Goal: Task Accomplishment & Management: Manage account settings

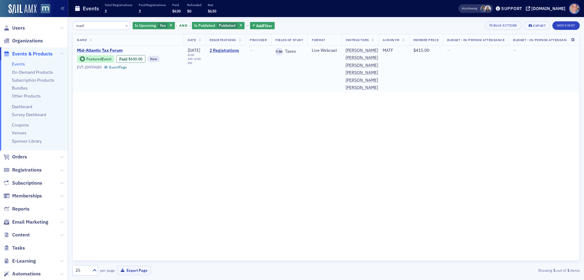
click at [103, 51] on span "Mid-Atlantic Tax Forum" at bounding box center [128, 50] width 102 height 5
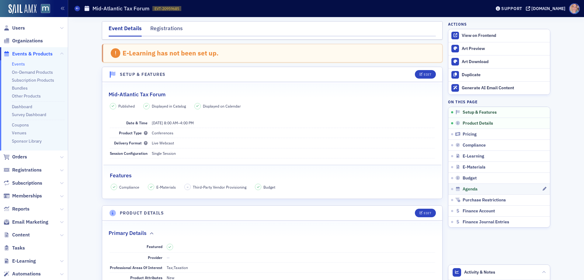
click at [502, 186] on link "Agenda" at bounding box center [499, 188] width 102 height 11
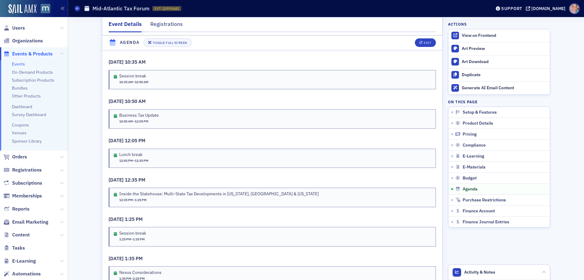
scroll to position [1289, 0]
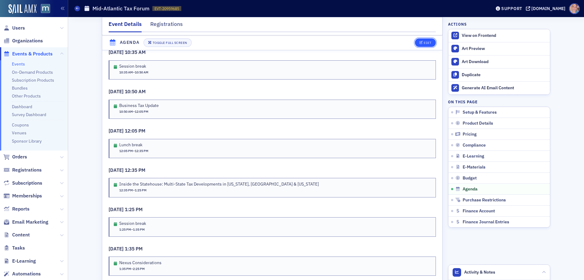
click at [428, 44] on div "Edit" at bounding box center [428, 42] width 8 height 3
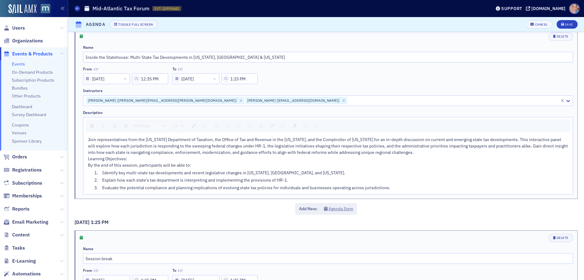
scroll to position [1186, 0]
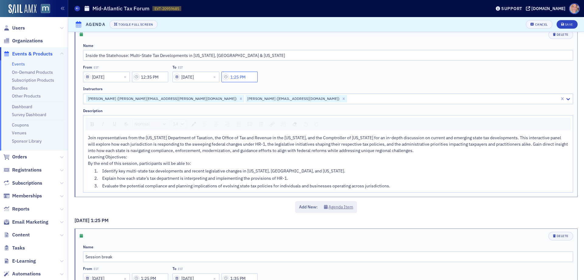
click at [246, 75] on input "1:25 PM" at bounding box center [239, 76] width 36 height 11
click at [301, 75] on div "25" at bounding box center [292, 76] width 17 height 9
type input "1:50 PM"
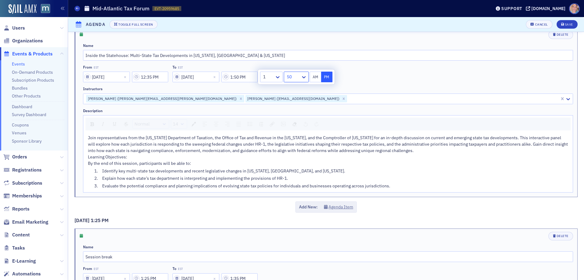
click at [352, 140] on div "Join representatives from the Virginia Department of Taxation, the Office of Ta…" at bounding box center [328, 143] width 481 height 19
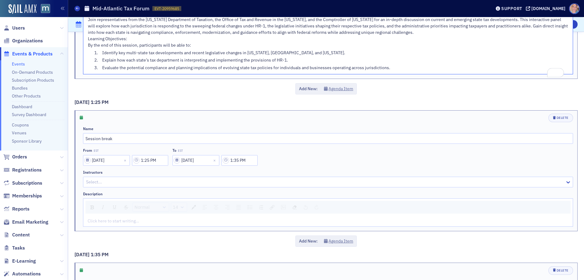
scroll to position [1338, 0]
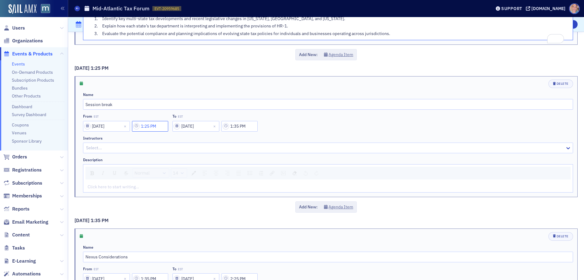
click at [153, 131] on input "1:25 PM" at bounding box center [150, 126] width 36 height 11
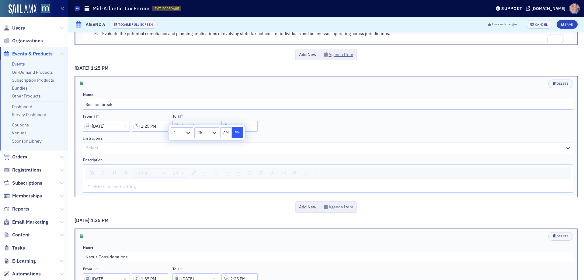
click at [202, 132] on div at bounding box center [204, 133] width 14 height 8
drag, startPoint x: 203, startPoint y: 193, endPoint x: 213, endPoint y: 172, distance: 23.8
type input "1:50 PM"
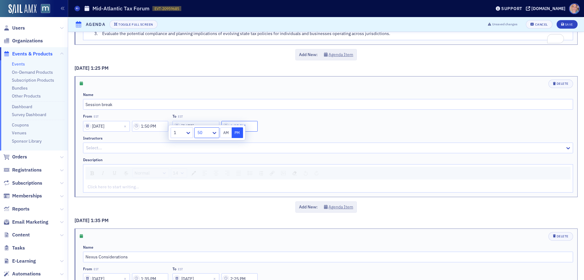
click at [250, 131] on input "1:35 PM" at bounding box center [239, 126] width 36 height 11
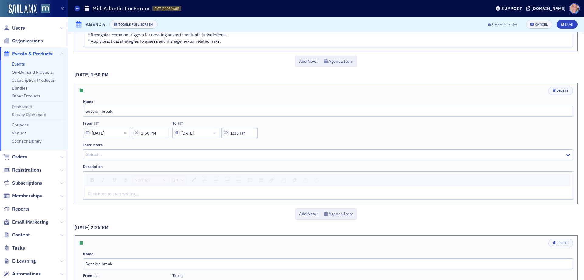
scroll to position [1484, 0]
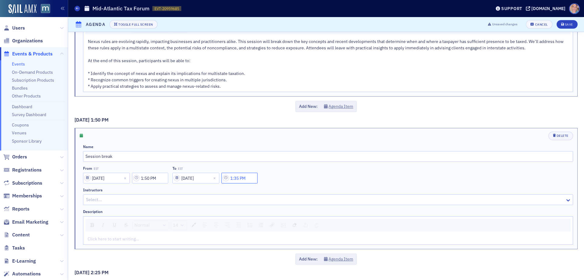
click at [242, 183] on input "1:35 PM" at bounding box center [239, 177] width 36 height 11
click at [271, 188] on div at bounding box center [269, 184] width 12 height 8
click at [297, 186] on div at bounding box center [293, 184] width 14 height 8
drag, startPoint x: 292, startPoint y: 197, endPoint x: 293, endPoint y: 193, distance: 3.5
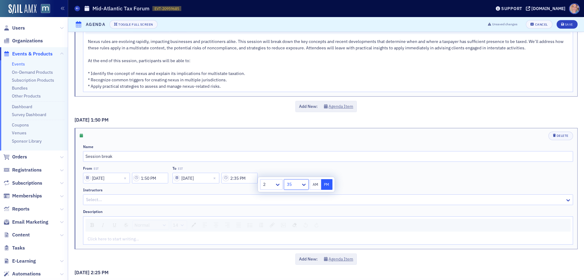
type input "2:00 PM"
click at [329, 186] on button "PM" at bounding box center [327, 184] width 12 height 11
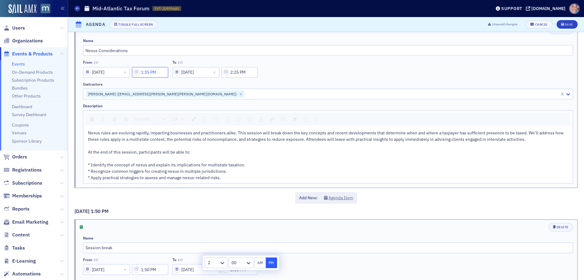
click at [148, 78] on input "1:35 PM" at bounding box center [150, 72] width 36 height 11
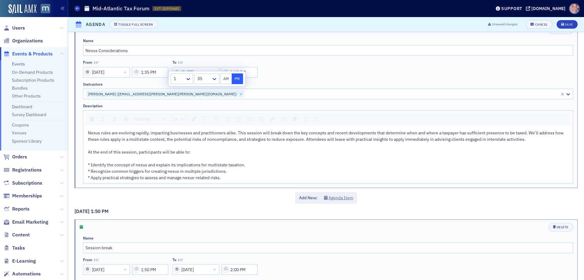
click at [183, 78] on div at bounding box center [179, 79] width 12 height 8
type input "2:35 PM"
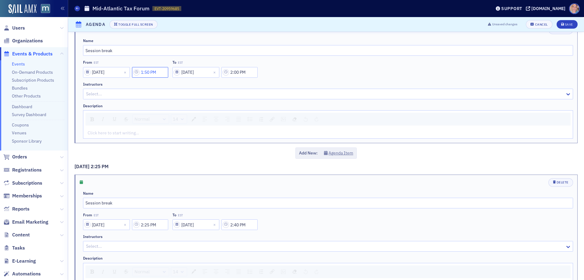
click at [155, 78] on input "1:50 PM" at bounding box center [150, 72] width 36 height 11
click at [188, 78] on icon at bounding box center [188, 79] width 6 height 6
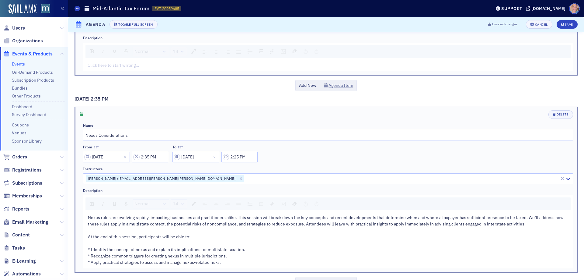
scroll to position [1673, 0]
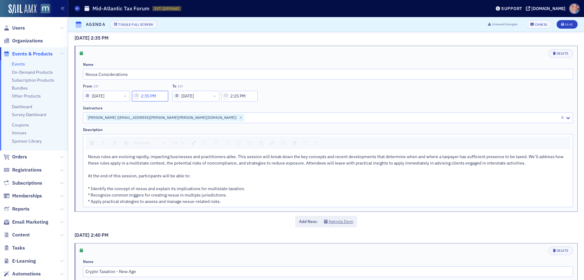
click at [156, 101] on input "2:35 PM" at bounding box center [150, 96] width 36 height 11
click at [206, 103] on div at bounding box center [204, 103] width 14 height 8
type input "2:00 PM"
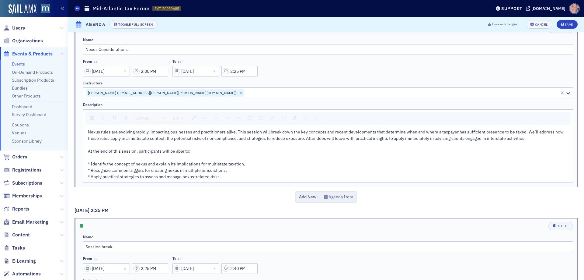
scroll to position [1491, 0]
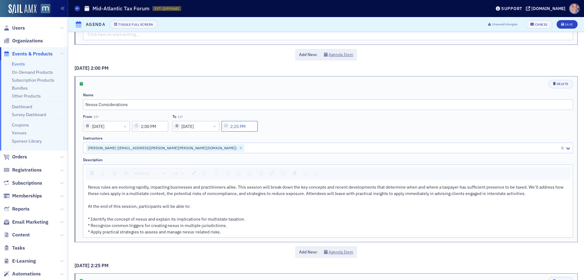
click at [239, 131] on input "2:25 PM" at bounding box center [239, 126] width 36 height 11
click at [301, 135] on div "25" at bounding box center [292, 132] width 17 height 9
drag, startPoint x: 291, startPoint y: 162, endPoint x: 314, endPoint y: 144, distance: 28.4
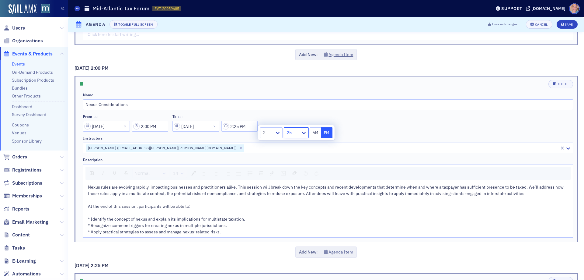
type input "2:50 PM"
click at [324, 132] on button "PM" at bounding box center [327, 132] width 12 height 11
click at [317, 200] on span "Nexus rules are evolving rapidly, impacting businesses and practitioners alike.…" at bounding box center [326, 209] width 477 height 50
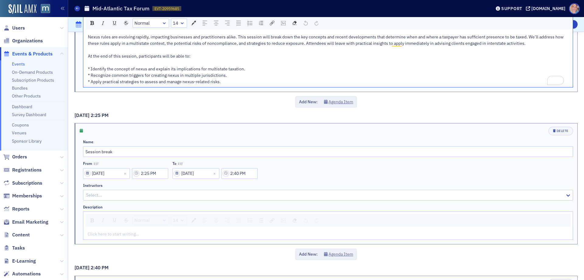
scroll to position [1673, 0]
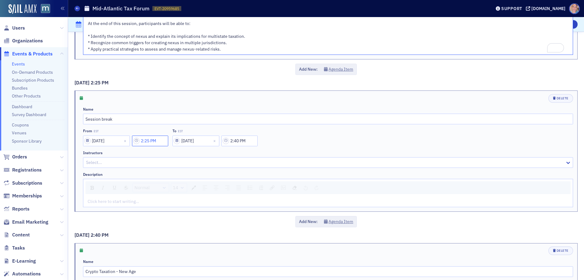
click at [154, 146] on input "2:25 PM" at bounding box center [150, 140] width 36 height 11
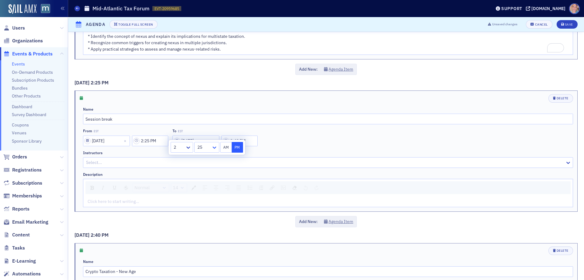
click at [212, 147] on icon at bounding box center [214, 147] width 6 height 6
type input "2:50 PM"
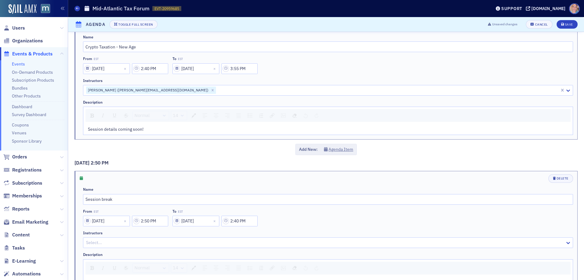
scroll to position [1788, 0]
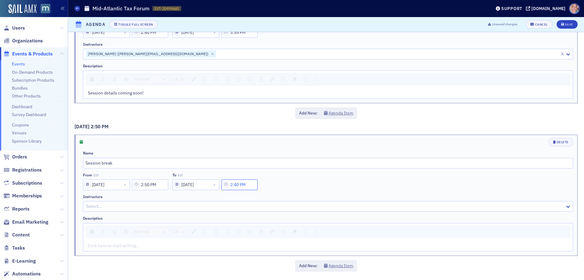
click at [242, 183] on input "2:40 PM" at bounding box center [239, 184] width 36 height 11
click at [278, 187] on icon at bounding box center [278, 185] width 6 height 6
click at [297, 184] on div at bounding box center [293, 185] width 14 height 8
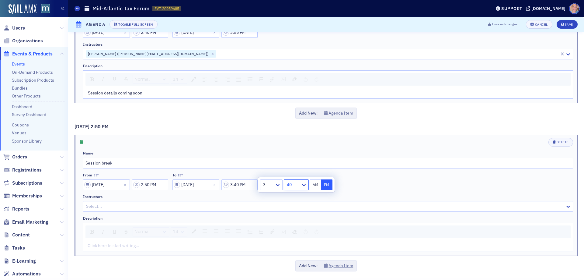
type input "3:00 PM"
click at [291, 87] on div "Normal 14 Session details coming soon!" at bounding box center [328, 84] width 490 height 28
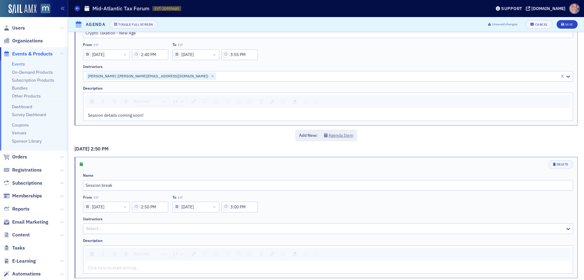
scroll to position [1727, 0]
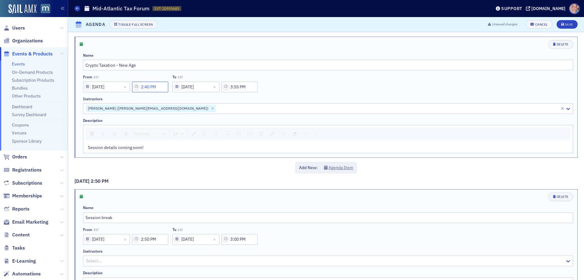
click at [148, 92] on input "2:40 PM" at bounding box center [150, 87] width 36 height 11
click at [182, 92] on div at bounding box center [179, 93] width 12 height 8
type input "3:40 PM"
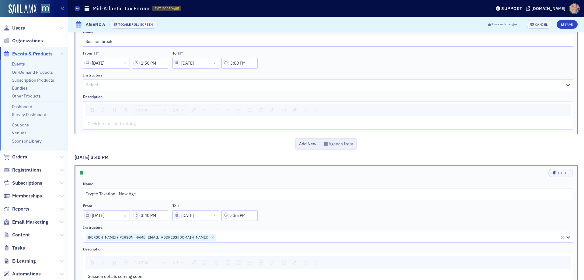
scroll to position [1788, 0]
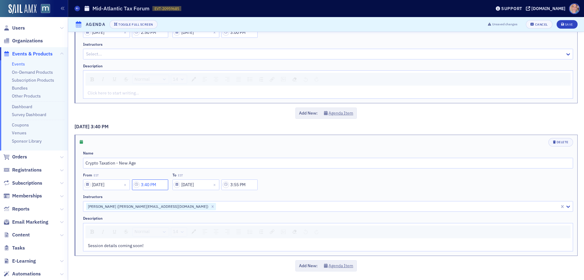
click at [154, 185] on input "3:40 PM" at bounding box center [150, 184] width 36 height 11
click at [205, 184] on div at bounding box center [204, 185] width 14 height 8
drag, startPoint x: 206, startPoint y: 197, endPoint x: 223, endPoint y: 192, distance: 17.8
type input "3:00 PM"
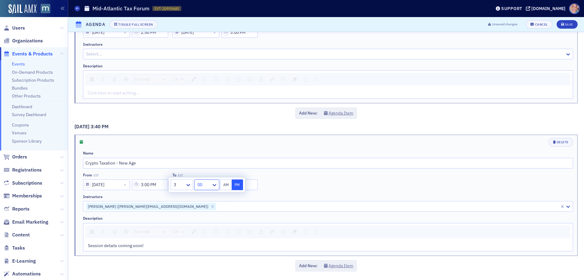
click at [259, 188] on div "From EST 01/08/2026 3:00 PM To EST 01/08/2026 3:55 PM" at bounding box center [328, 180] width 490 height 17
click at [238, 187] on input "3:55 PM" at bounding box center [239, 184] width 36 height 11
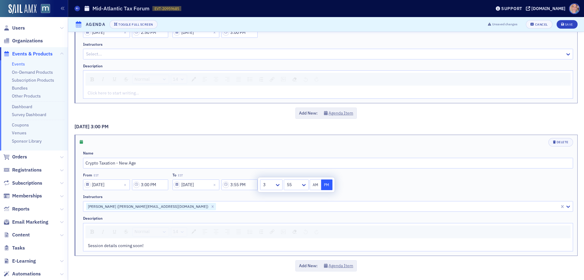
click at [302, 188] on div at bounding box center [305, 184] width 8 height 10
type input "3:50 PM"
click at [350, 209] on div at bounding box center [388, 206] width 343 height 8
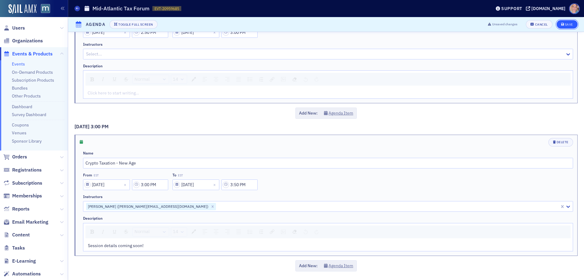
click at [565, 23] on div "Save" at bounding box center [569, 24] width 8 height 3
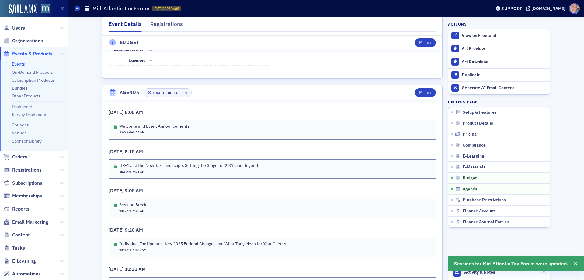
scroll to position [1106, 0]
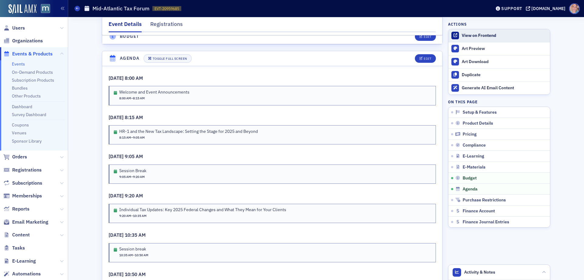
click at [490, 34] on div "View on Frontend" at bounding box center [504, 35] width 85 height 5
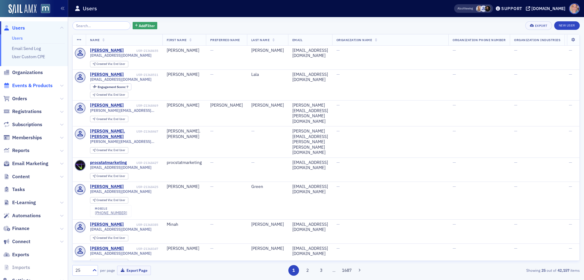
click at [41, 85] on span "Events & Products" at bounding box center [32, 85] width 40 height 7
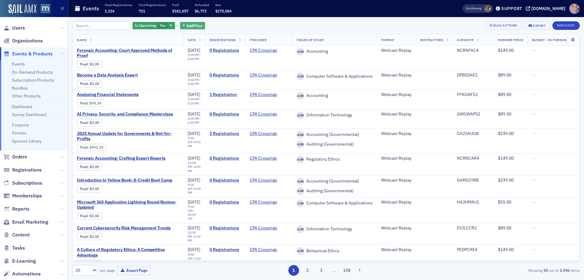
click at [186, 23] on span "Add Filter" at bounding box center [194, 25] width 16 height 5
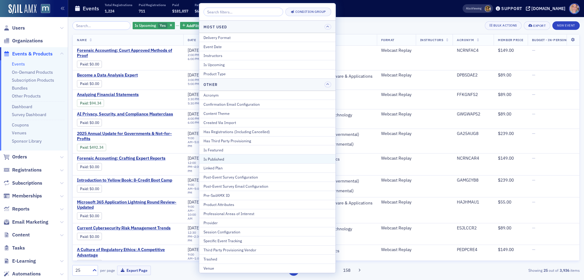
click at [240, 159] on div "Is Published" at bounding box center [268, 158] width 128 height 5
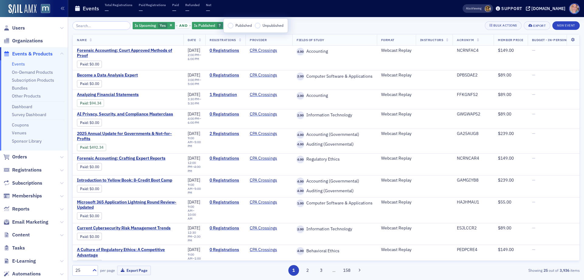
click at [230, 26] on input "Published" at bounding box center [230, 25] width 5 height 5
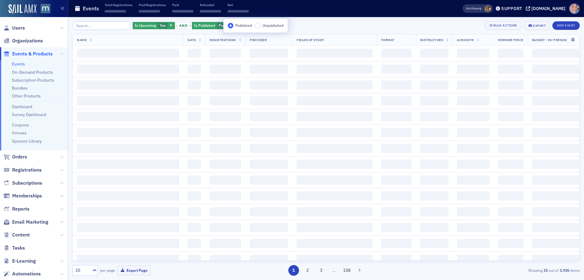
click at [314, 24] on div "Is Upcoming Yes and Is Published Published Add Filter Bulk Actions Export New E…" at bounding box center [325, 25] width 507 height 9
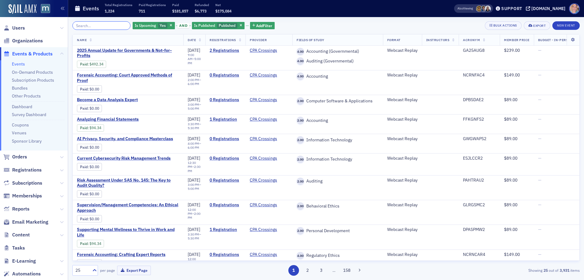
click at [88, 25] on input "search" at bounding box center [101, 25] width 58 height 9
type input "iitw"
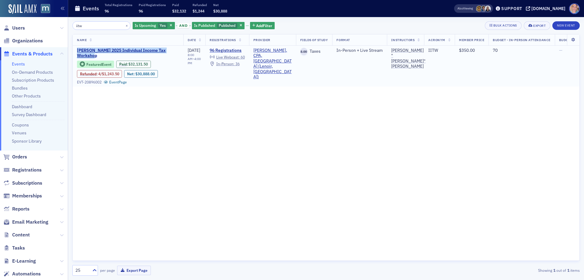
drag, startPoint x: 77, startPoint y: 48, endPoint x: 102, endPoint y: 58, distance: 26.7
click at [102, 58] on td "[PERSON_NAME] 2025 Individual Income Tax Workshop Featured Event Paid : $32,131…" at bounding box center [128, 66] width 111 height 41
copy span "[PERSON_NAME] 2025 Individual Income Tax Workshop"
click at [92, 51] on span "[PERSON_NAME] 2025 Individual Income Tax Workshop" at bounding box center [128, 53] width 102 height 11
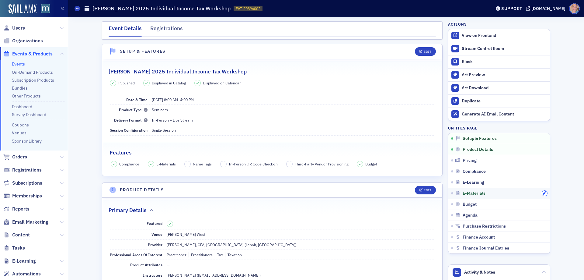
click at [543, 192] on icon "button" at bounding box center [545, 193] width 4 height 4
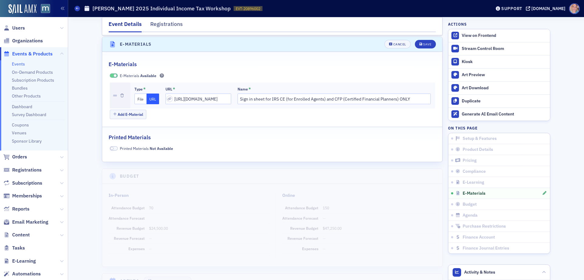
scroll to position [967, 0]
click at [127, 115] on button "Add E-Material" at bounding box center [128, 112] width 37 height 9
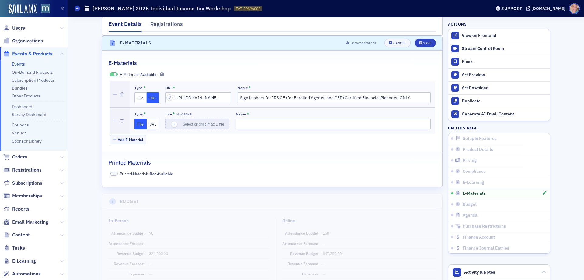
click at [153, 125] on button "URL" at bounding box center [153, 124] width 12 height 11
click at [186, 126] on input "url" at bounding box center [198, 124] width 66 height 11
paste input "[URL][DOMAIN_NAME]"
type input "[URL][DOMAIN_NAME]"
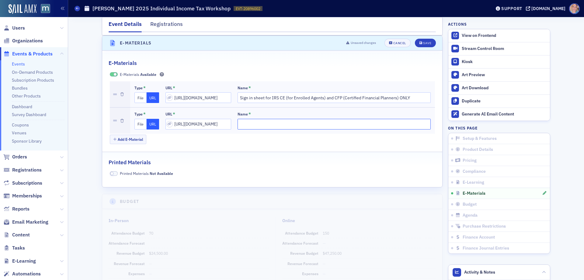
click at [261, 121] on input "Name *" at bounding box center [334, 124] width 193 height 11
type input "Conferences IO link for speaker questions"
click at [426, 43] on div "Save" at bounding box center [427, 42] width 8 height 3
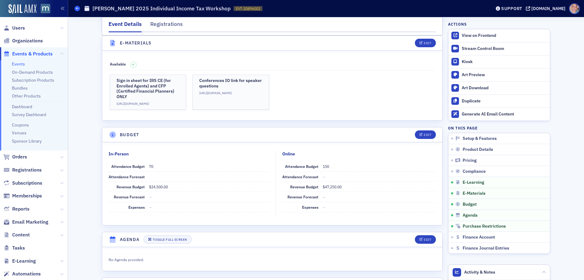
click at [77, 8] on icon at bounding box center [77, 8] width 2 height 3
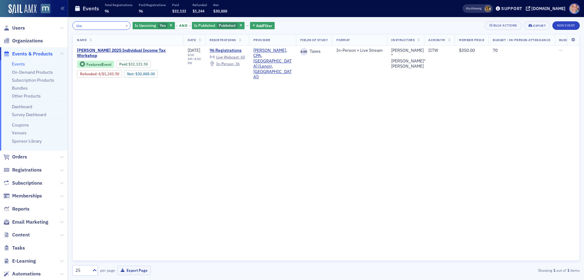
drag, startPoint x: 96, startPoint y: 25, endPoint x: -33, endPoint y: 33, distance: 129.2
click at [0, 33] on html "Users Organizations Events & Products Events On-Demand Products Subscription Pr…" at bounding box center [292, 140] width 584 height 280
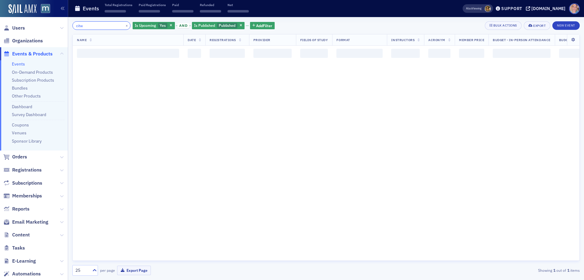
type input "citw"
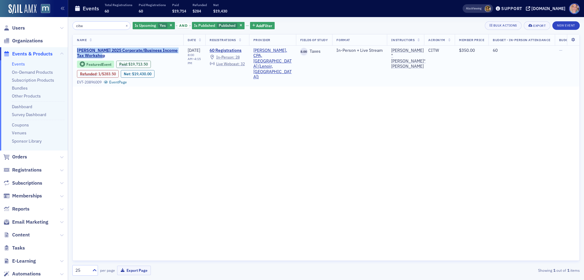
drag, startPoint x: 73, startPoint y: 48, endPoint x: 113, endPoint y: 55, distance: 40.9
click at [113, 55] on td "[PERSON_NAME] 2025 Corporate/Business Income Tax Workshop Featured Event Paid :…" at bounding box center [128, 66] width 111 height 41
copy span "[PERSON_NAME] 2025 Corporate/Business Income Tax Workshop"
click at [83, 55] on span "[PERSON_NAME] 2025 Corporate/Business Income Tax Workshop" at bounding box center [128, 53] width 102 height 11
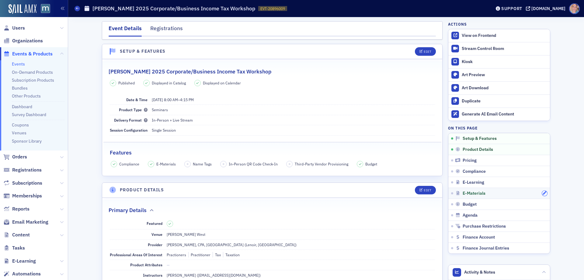
click at [543, 194] on icon "button" at bounding box center [545, 193] width 4 height 4
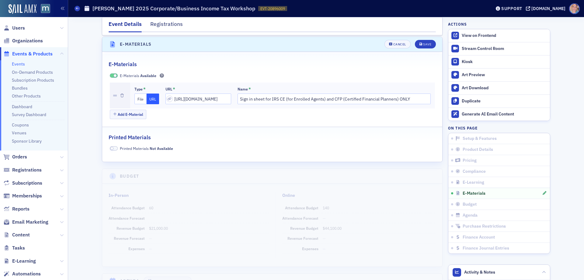
scroll to position [1004, 0]
click at [125, 112] on button "Add E-Material" at bounding box center [128, 112] width 37 height 9
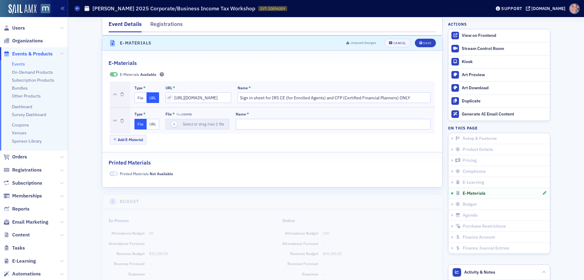
drag, startPoint x: 152, startPoint y: 127, endPoint x: 162, endPoint y: 125, distance: 10.4
click at [152, 127] on button "URL" at bounding box center [153, 124] width 12 height 11
click at [186, 123] on input "url" at bounding box center [198, 124] width 66 height 11
paste input "[URL][DOMAIN_NAME]"
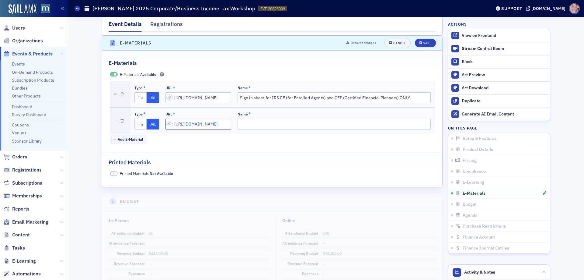
type input "[URL][DOMAIN_NAME]"
drag, startPoint x: 246, startPoint y: 124, endPoint x: 252, endPoint y: 127, distance: 6.6
click at [247, 124] on input "Name *" at bounding box center [334, 124] width 193 height 11
type input "Conferences IO for speaker questions"
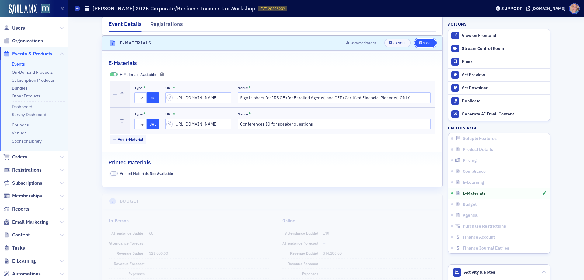
click at [426, 39] on button "Save" at bounding box center [425, 43] width 21 height 9
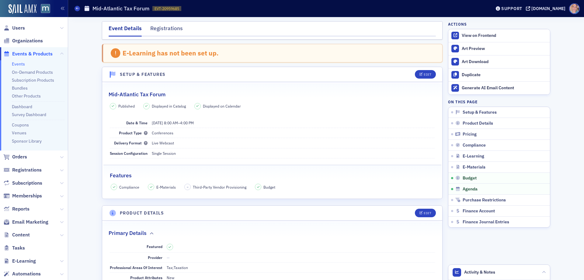
scroll to position [1106, 0]
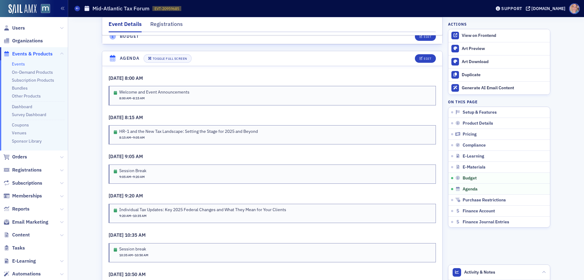
drag, startPoint x: 17, startPoint y: 64, endPoint x: 250, endPoint y: 12, distance: 238.4
click at [17, 64] on link "Events" at bounding box center [18, 63] width 13 height 5
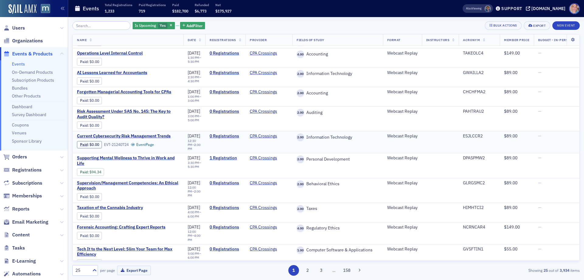
scroll to position [183, 0]
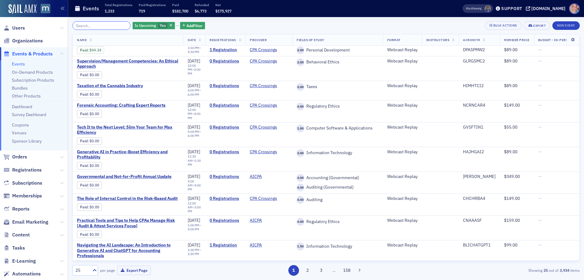
click at [98, 25] on input "search" at bounding box center [101, 25] width 58 height 9
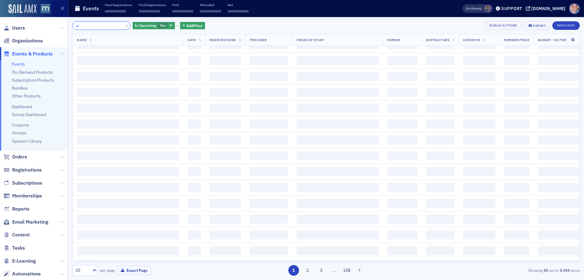
scroll to position [575, 0]
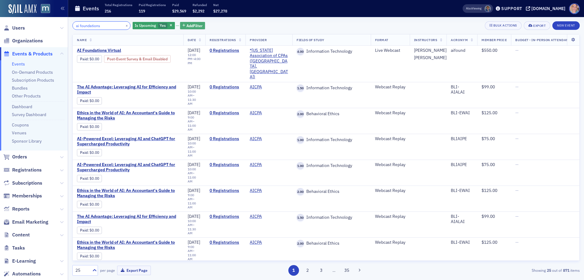
type input "ai foundations"
click at [189, 25] on span "Add Filter" at bounding box center [194, 25] width 16 height 5
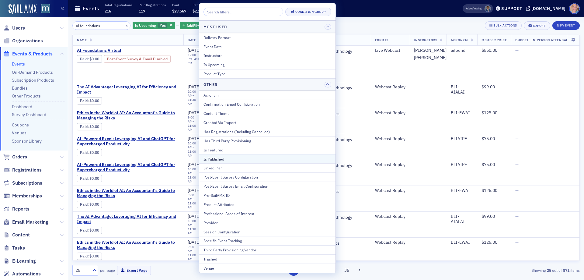
click at [232, 159] on div "Is Published" at bounding box center [268, 158] width 128 height 5
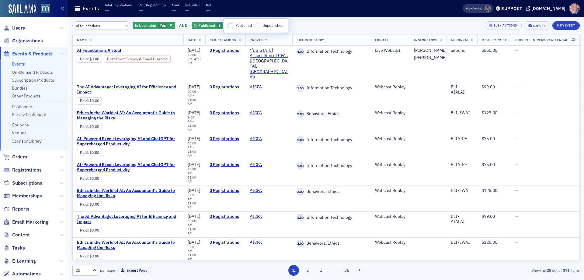
click at [231, 27] on input "Published" at bounding box center [230, 25] width 5 height 5
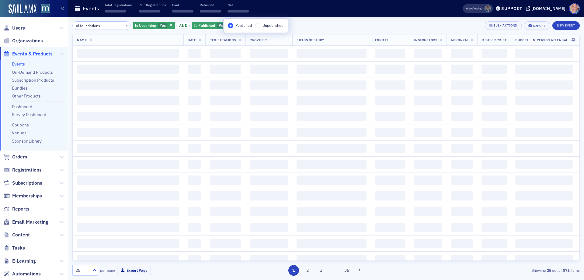
click at [328, 24] on div "ai foundations × Is Upcoming Yes and Is Published Published Add Filter Bulk Act…" at bounding box center [325, 25] width 507 height 9
